Goal: Information Seeking & Learning: Learn about a topic

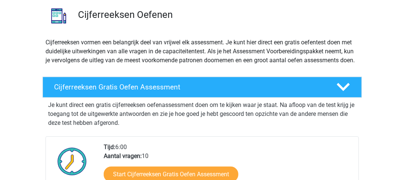
scroll to position [56, 0]
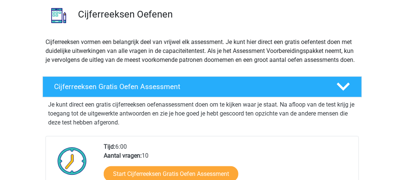
click at [177, 70] on div "Cijferreeksen vormen een belangrijk deel van vrijwel elk assessment. Je kunt hi…" at bounding box center [202, 54] width 319 height 33
click at [178, 87] on div "Cijferreeksen Gratis Oefen Assessment" at bounding box center [202, 86] width 319 height 21
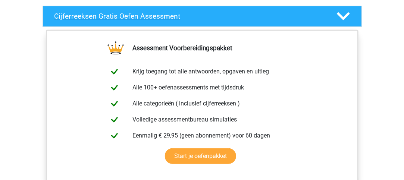
scroll to position [149, 0]
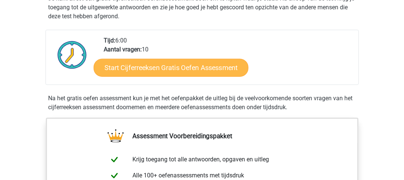
scroll to position [163, 0]
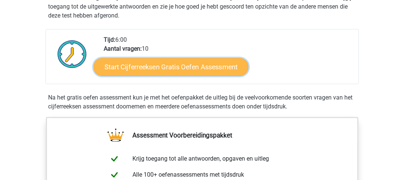
drag, startPoint x: 128, startPoint y: 81, endPoint x: 109, endPoint y: 78, distance: 19.2
click at [109, 76] on link "Start Cijferreeksen Gratis Oefen Assessment" at bounding box center [171, 67] width 155 height 18
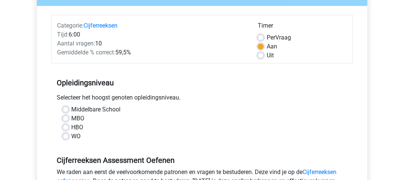
scroll to position [100, 0]
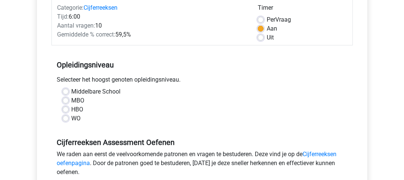
click at [69, 109] on div "HBO" at bounding box center [202, 109] width 279 height 9
click at [72, 110] on label "HBO" at bounding box center [78, 109] width 12 height 9
click at [66, 110] on input "HBO" at bounding box center [66, 108] width 6 height 7
radio input "true"
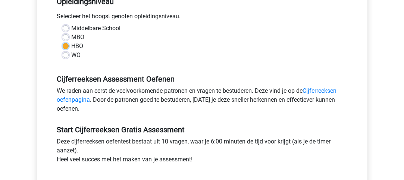
scroll to position [209, 0]
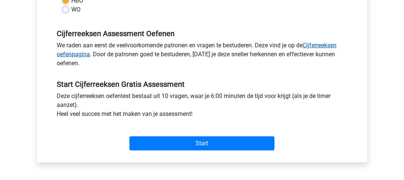
click at [81, 54] on link "Cijferreeksen oefenpagina" at bounding box center [197, 50] width 280 height 16
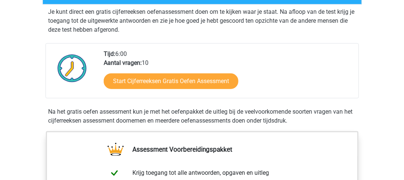
scroll to position [154, 0]
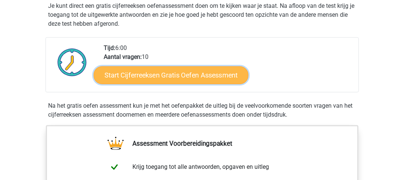
click at [118, 82] on link "Start Cijferreeksen Gratis Oefen Assessment" at bounding box center [171, 75] width 155 height 18
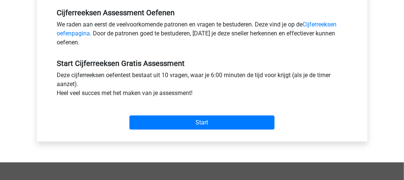
scroll to position [230, 0]
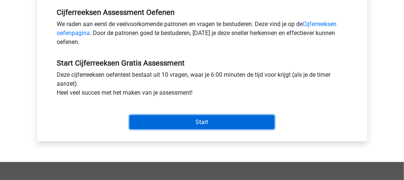
click at [206, 121] on input "Start" at bounding box center [201, 122] width 145 height 14
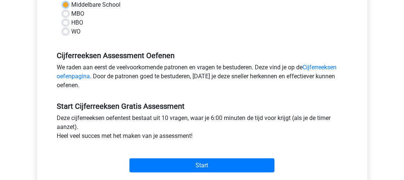
scroll to position [103, 0]
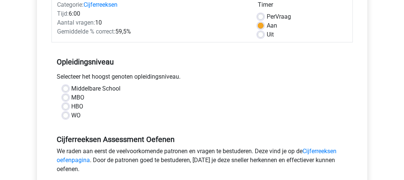
click at [72, 106] on label "HBO" at bounding box center [78, 106] width 12 height 9
click at [68, 106] on input "HBO" at bounding box center [66, 105] width 6 height 7
radio input "true"
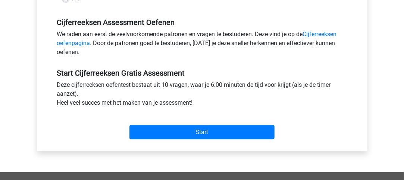
scroll to position [221, 0]
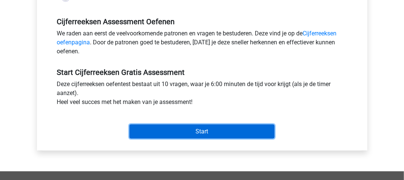
click at [217, 138] on input "Start" at bounding box center [201, 132] width 145 height 14
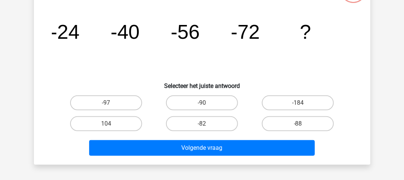
scroll to position [46, 0]
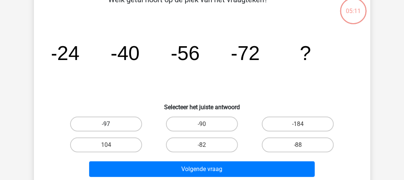
click at [119, 127] on label "-97" at bounding box center [106, 124] width 72 height 15
click at [111, 127] on input "-97" at bounding box center [108, 126] width 5 height 5
radio input "true"
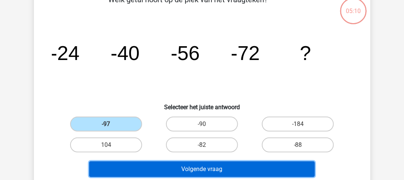
click at [198, 172] on button "Volgende vraag" at bounding box center [202, 170] width 226 height 16
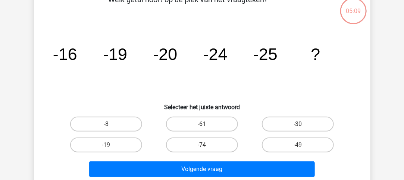
scroll to position [34, 0]
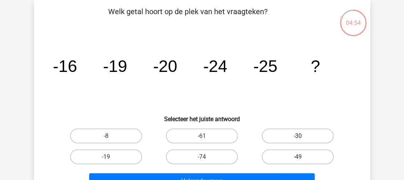
click at [307, 134] on label "-30" at bounding box center [298, 136] width 72 height 15
click at [303, 136] on input "-30" at bounding box center [300, 138] width 5 height 5
radio input "true"
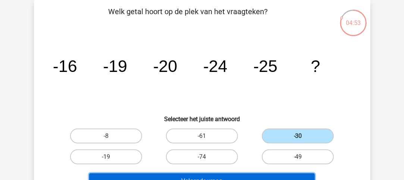
click at [209, 177] on button "Volgende vraag" at bounding box center [202, 181] width 226 height 16
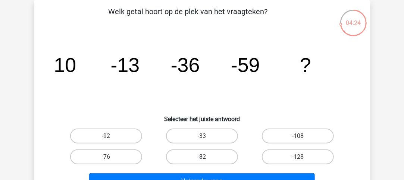
click at [209, 160] on label "-82" at bounding box center [202, 157] width 72 height 15
click at [207, 160] on input "-82" at bounding box center [204, 159] width 5 height 5
radio input "true"
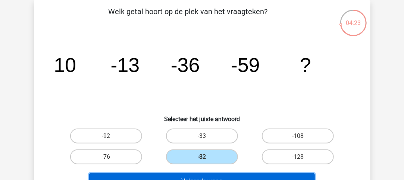
click at [222, 174] on button "Volgende vraag" at bounding box center [202, 181] width 226 height 16
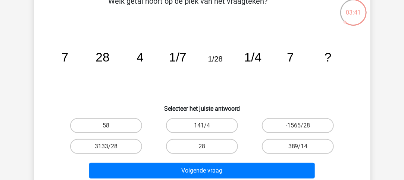
scroll to position [45, 0]
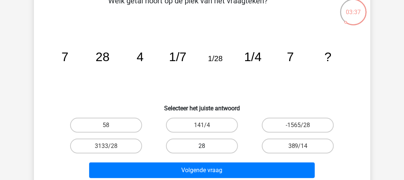
click at [201, 148] on label "28" at bounding box center [202, 146] width 72 height 15
click at [202, 148] on input "28" at bounding box center [204, 148] width 5 height 5
radio input "true"
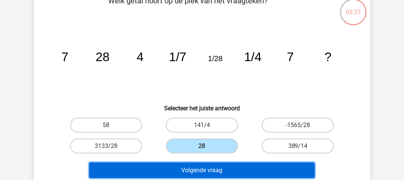
click at [219, 163] on button "Volgende vraag" at bounding box center [202, 171] width 226 height 16
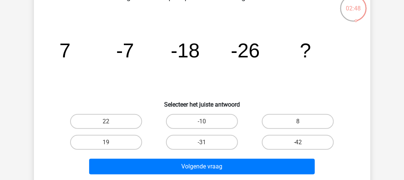
scroll to position [49, 0]
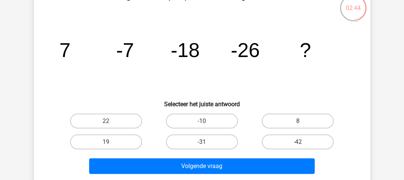
click at [204, 133] on div "-31" at bounding box center [202, 142] width 96 height 21
click at [204, 141] on label "-31" at bounding box center [202, 142] width 72 height 15
click at [204, 142] on input "-31" at bounding box center [204, 144] width 5 height 5
radio input "true"
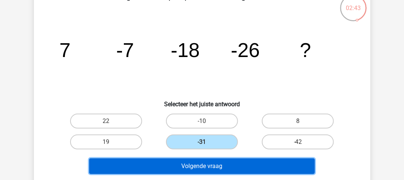
click at [217, 164] on button "Volgende vraag" at bounding box center [202, 167] width 226 height 16
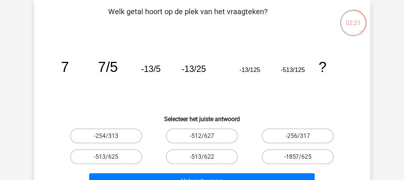
scroll to position [50, 0]
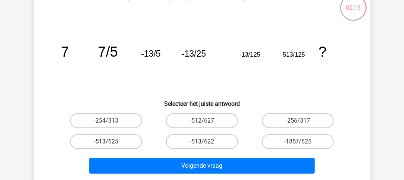
click at [120, 140] on label "-513/625" at bounding box center [106, 141] width 72 height 15
click at [111, 142] on input "-513/625" at bounding box center [108, 144] width 5 height 5
radio input "true"
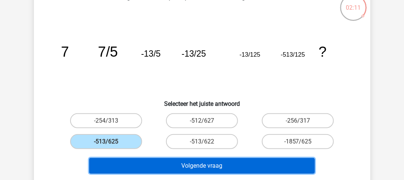
click at [177, 163] on button "Volgende vraag" at bounding box center [202, 166] width 226 height 16
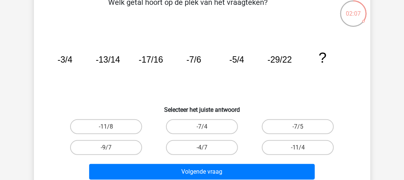
scroll to position [43, 0]
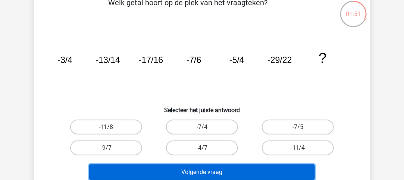
click at [227, 167] on button "Volgende vraag" at bounding box center [202, 172] width 226 height 16
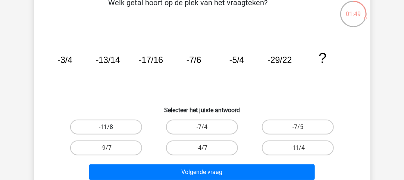
click at [128, 122] on label "-11/8" at bounding box center [106, 127] width 72 height 15
click at [111, 127] on input "-11/8" at bounding box center [108, 129] width 5 height 5
radio input "true"
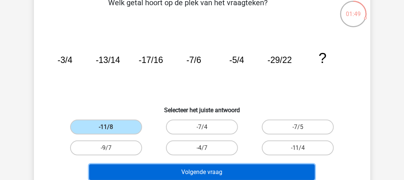
click at [148, 171] on button "Volgende vraag" at bounding box center [202, 172] width 226 height 16
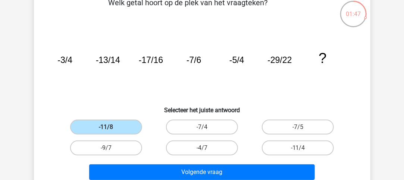
click at [107, 128] on input "-11/8" at bounding box center [108, 129] width 5 height 5
click at [124, 151] on label "-9/7" at bounding box center [106, 148] width 72 height 15
click at [111, 151] on input "-9/7" at bounding box center [108, 150] width 5 height 5
radio input "true"
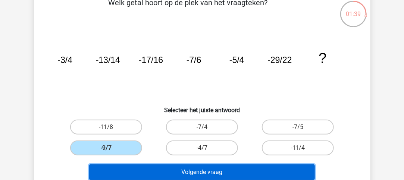
click at [238, 172] on button "Volgende vraag" at bounding box center [202, 172] width 226 height 16
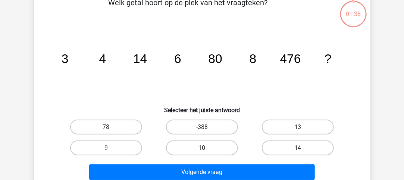
scroll to position [34, 0]
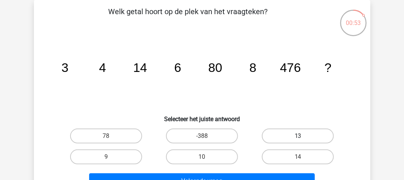
click at [294, 135] on label "13" at bounding box center [298, 136] width 72 height 15
click at [298, 136] on input "13" at bounding box center [300, 138] width 5 height 5
radio input "true"
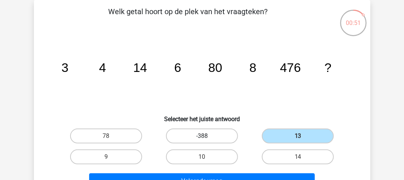
click at [223, 134] on label "-388" at bounding box center [202, 136] width 72 height 15
click at [207, 136] on input "-388" at bounding box center [204, 138] width 5 height 5
radio input "true"
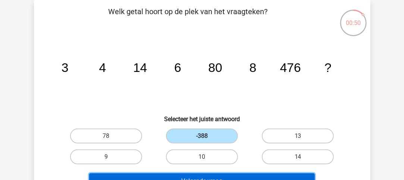
click at [232, 174] on button "Volgende vraag" at bounding box center [202, 181] width 226 height 16
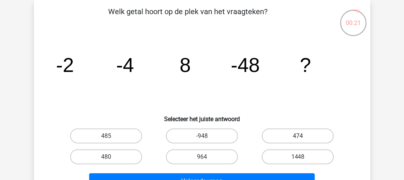
click at [313, 134] on label "474" at bounding box center [298, 136] width 72 height 15
click at [303, 136] on input "474" at bounding box center [300, 138] width 5 height 5
radio input "true"
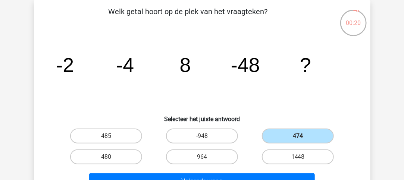
click at [276, 172] on div "Volgende vraag" at bounding box center [202, 179] width 313 height 25
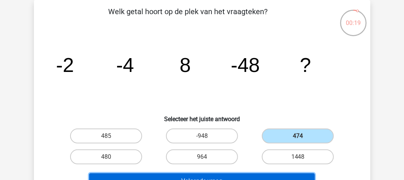
click at [273, 177] on button "Volgende vraag" at bounding box center [202, 181] width 226 height 16
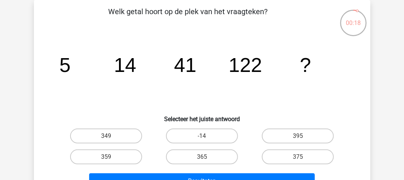
scroll to position [48, 0]
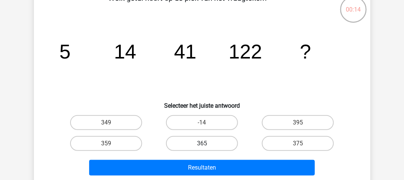
click at [189, 141] on label "365" at bounding box center [202, 143] width 72 height 15
click at [202, 144] on input "365" at bounding box center [204, 146] width 5 height 5
radio input "true"
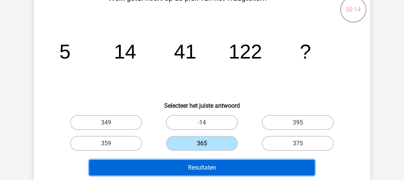
click at [206, 169] on button "Resultaten" at bounding box center [202, 168] width 226 height 16
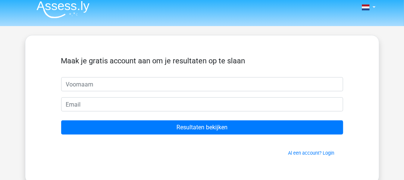
scroll to position [19, 0]
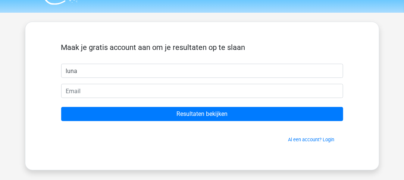
type input "luna"
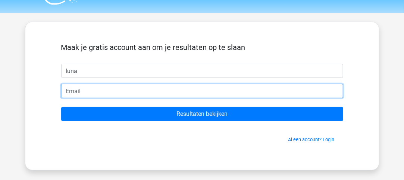
click at [63, 88] on input "email" at bounding box center [202, 91] width 282 height 14
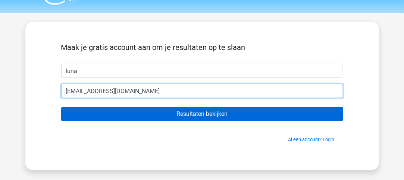
type input "[EMAIL_ADDRESS][DOMAIN_NAME]"
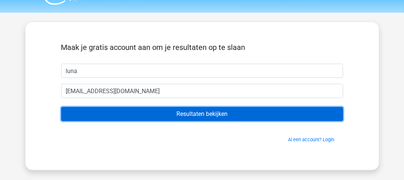
click at [101, 110] on input "Resultaten bekijken" at bounding box center [202, 114] width 282 height 14
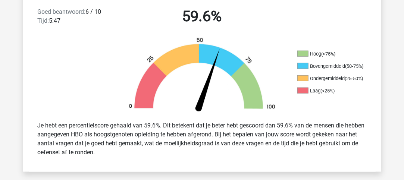
scroll to position [157, 0]
